Goal: Task Accomplishment & Management: Use online tool/utility

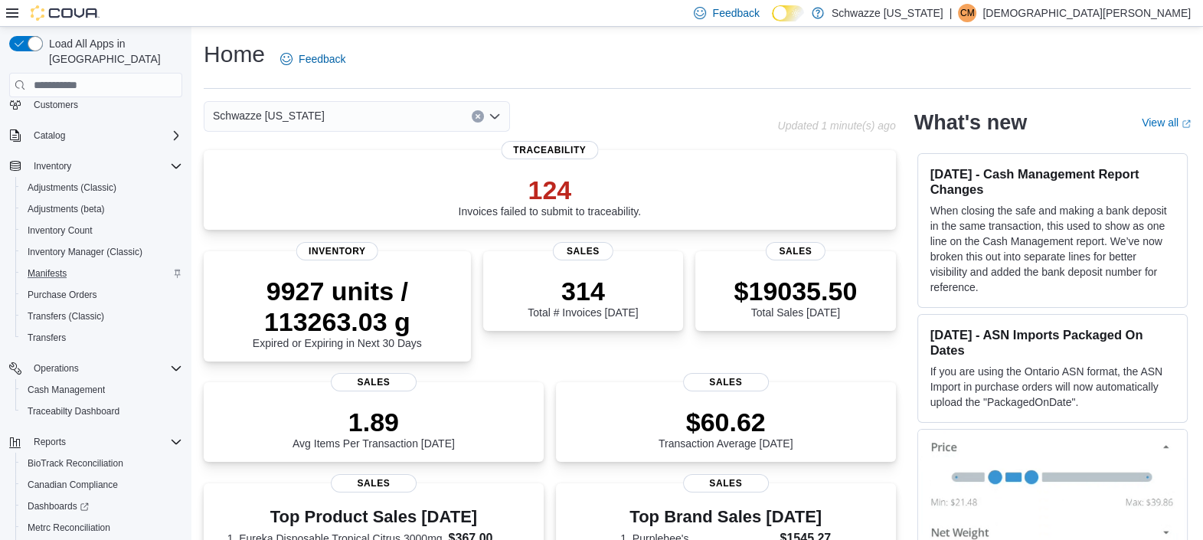
scroll to position [144, 0]
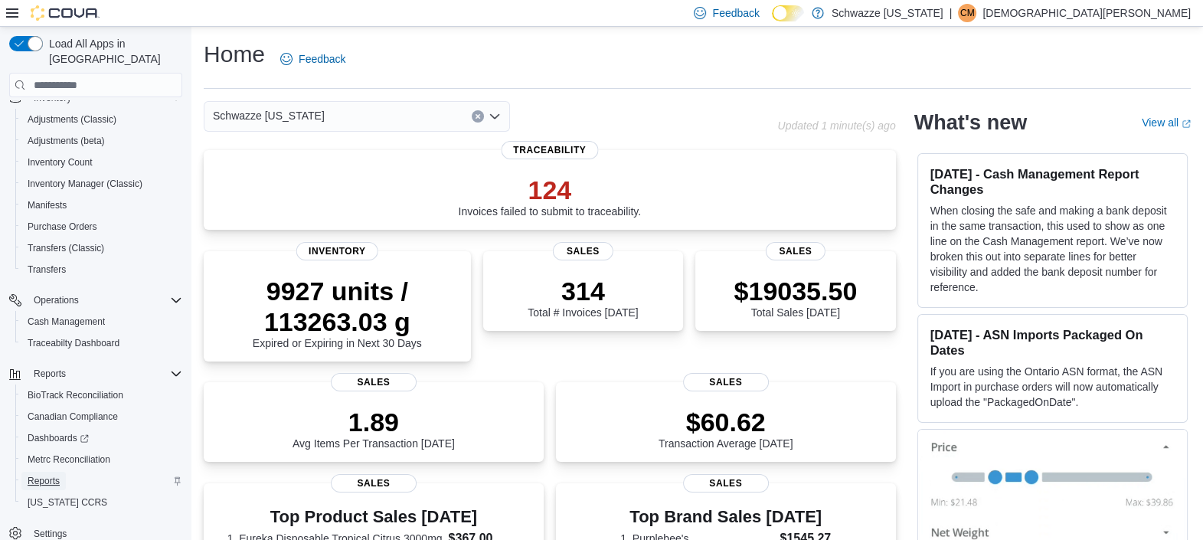
click at [44, 475] on span "Reports" at bounding box center [44, 481] width 32 height 12
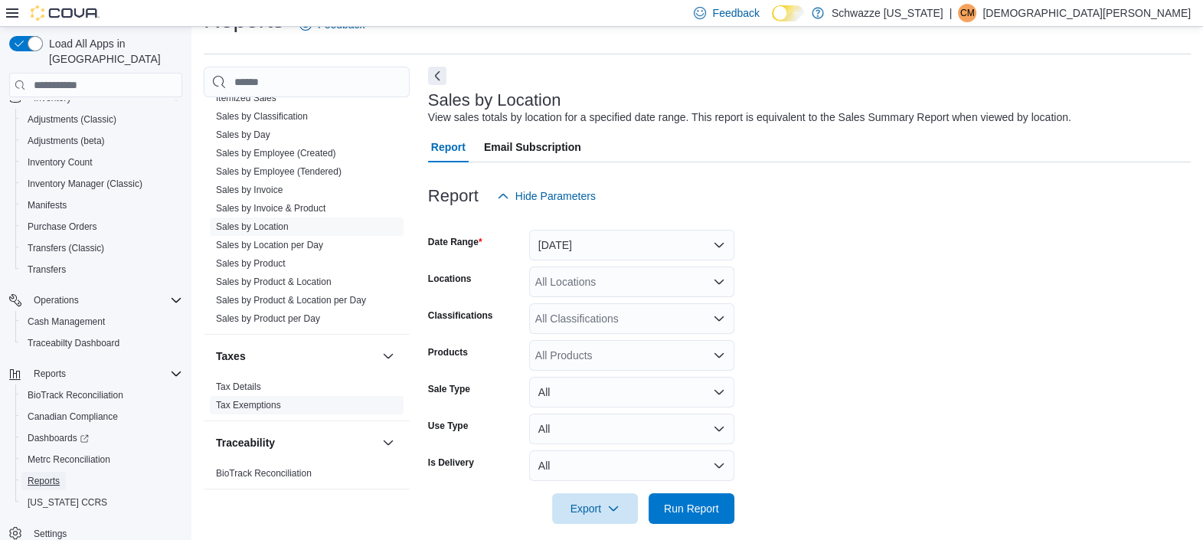
scroll to position [1041, 0]
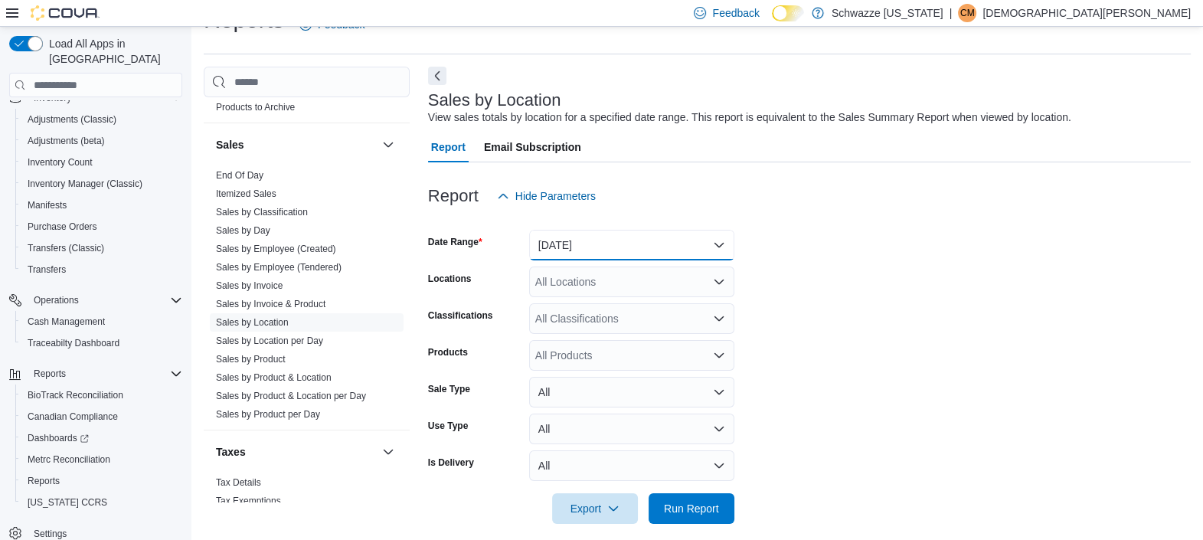
click at [592, 239] on button "[DATE]" at bounding box center [631, 245] width 205 height 31
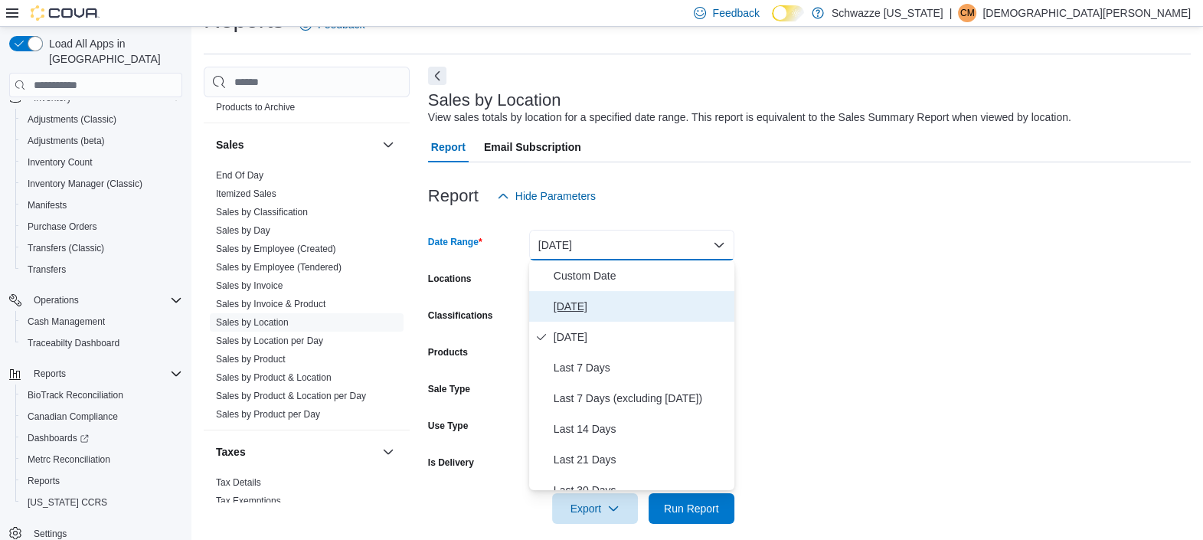
click at [594, 299] on span "[DATE]" at bounding box center [641, 306] width 175 height 18
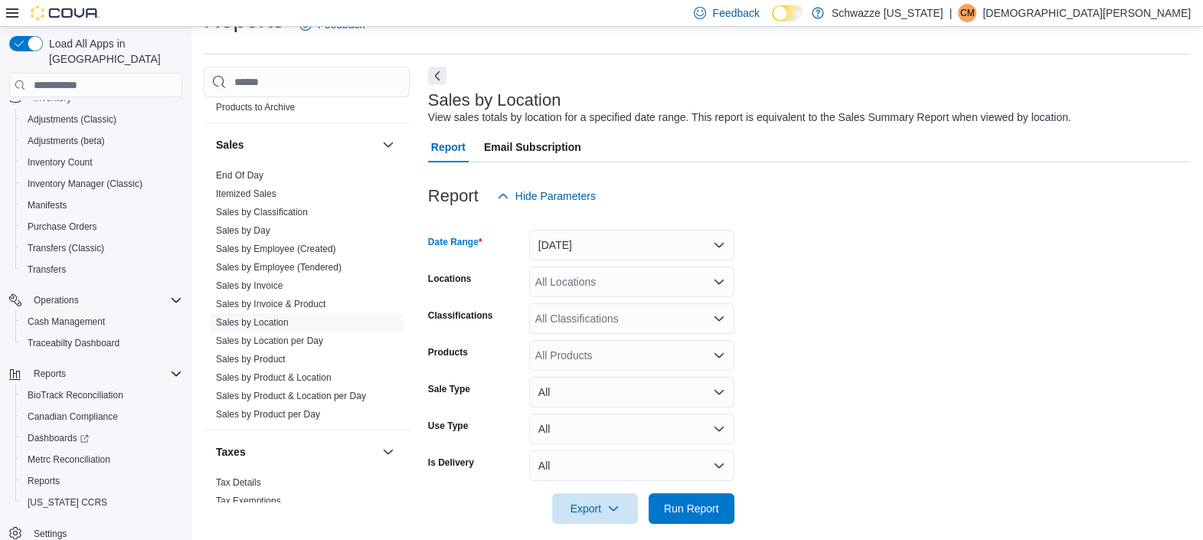
click at [599, 283] on div "All Locations" at bounding box center [631, 281] width 205 height 31
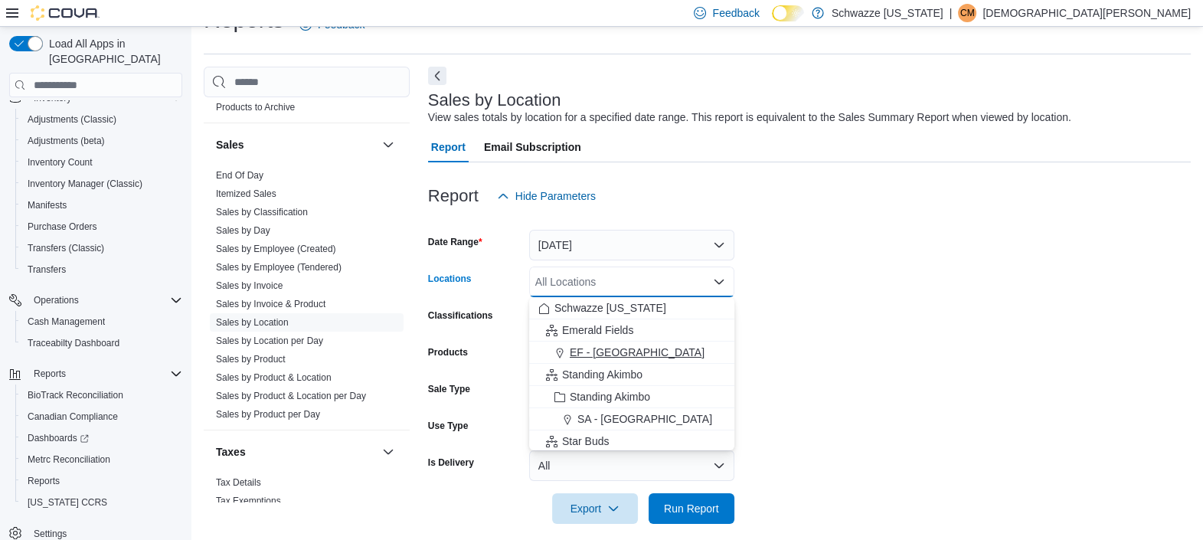
click at [631, 355] on span "EF - [GEOGRAPHIC_DATA]" at bounding box center [637, 352] width 135 height 15
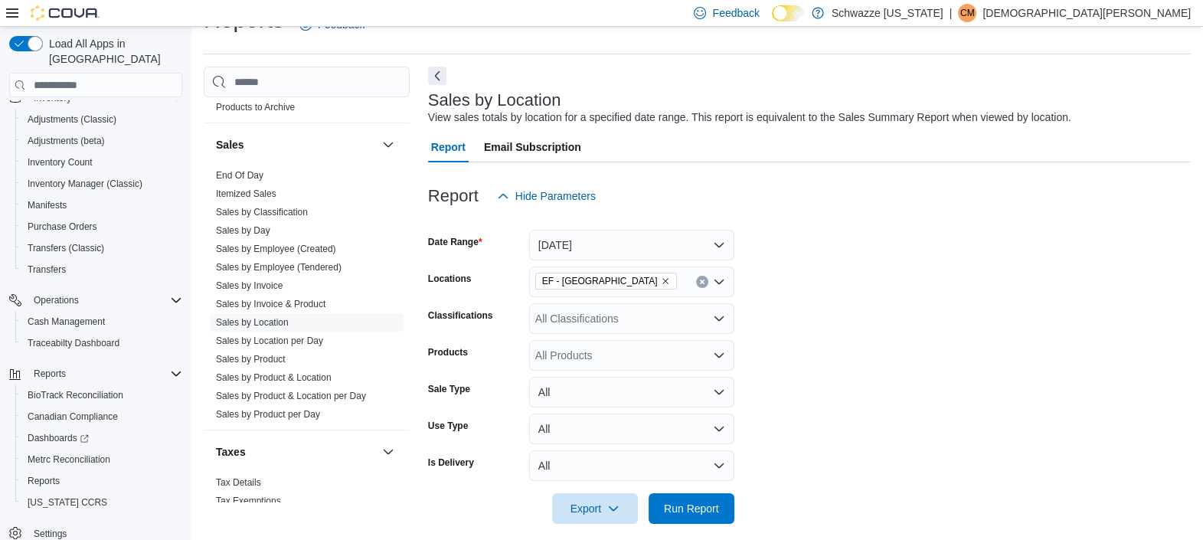
click at [909, 365] on form "Date Range [DATE] Locations EF - [GEOGRAPHIC_DATA] Classifications All Classifi…" at bounding box center [809, 367] width 763 height 312
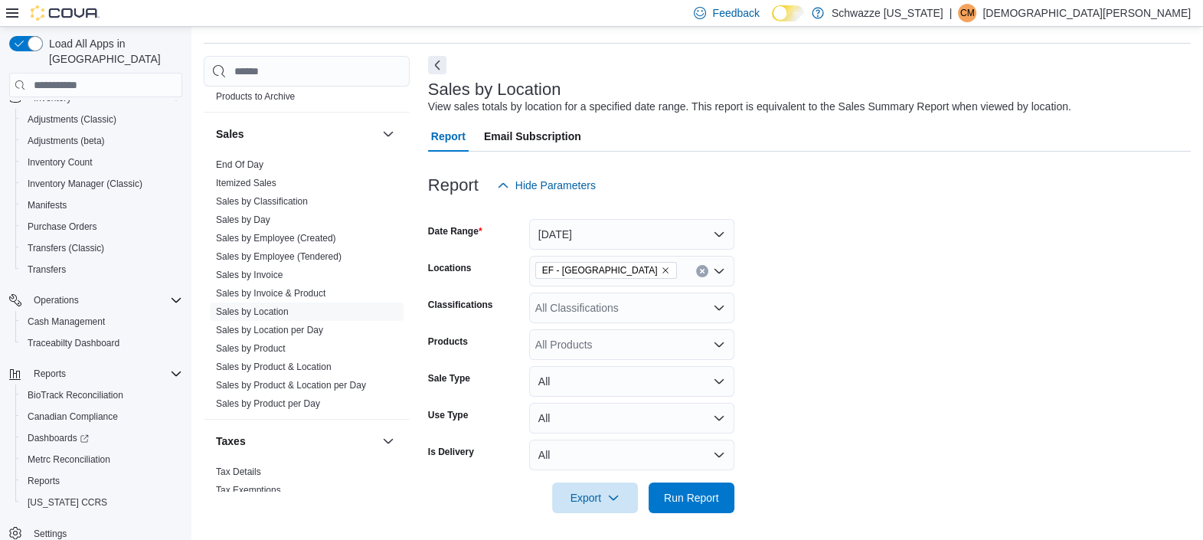
scroll to position [49, 0]
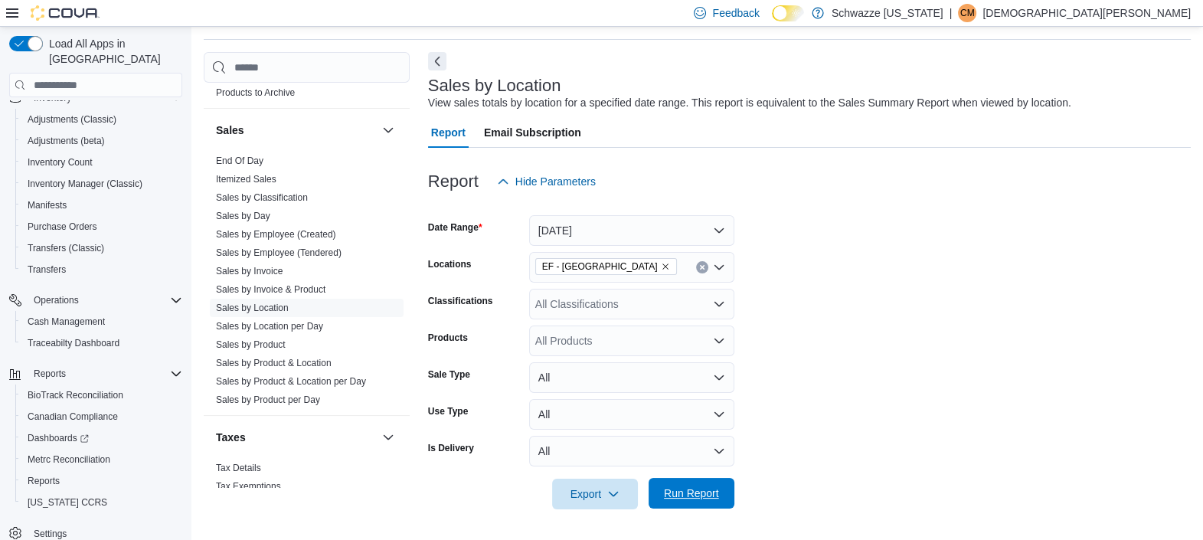
click at [710, 502] on span "Run Report" at bounding box center [691, 493] width 67 height 31
